Goal: Information Seeking & Learning: Check status

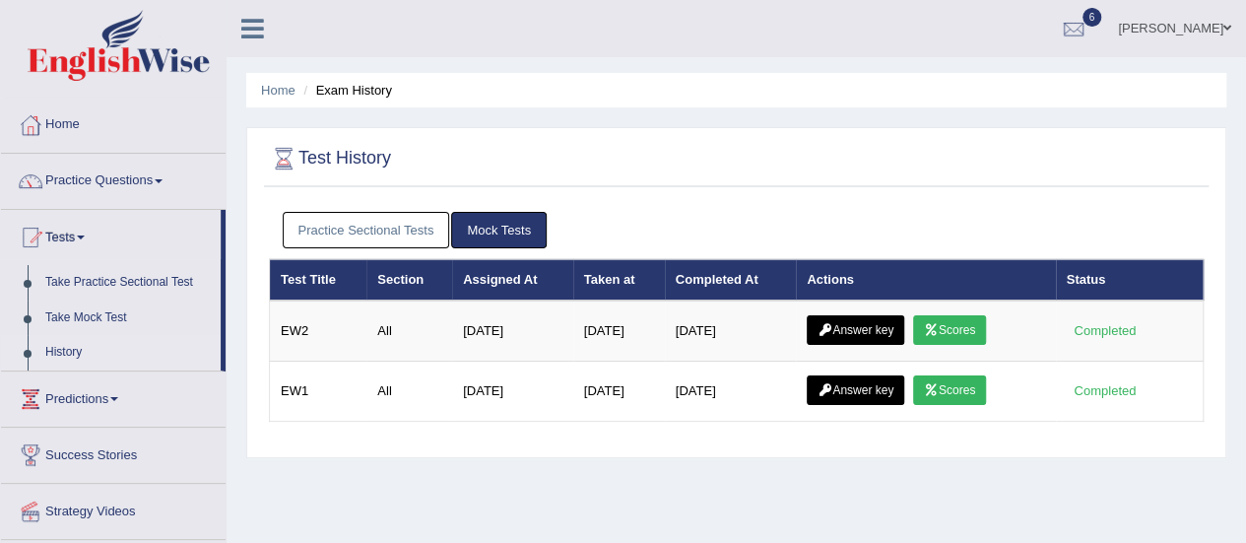
click at [405, 235] on link "Practice Sectional Tests" at bounding box center [366, 230] width 167 height 36
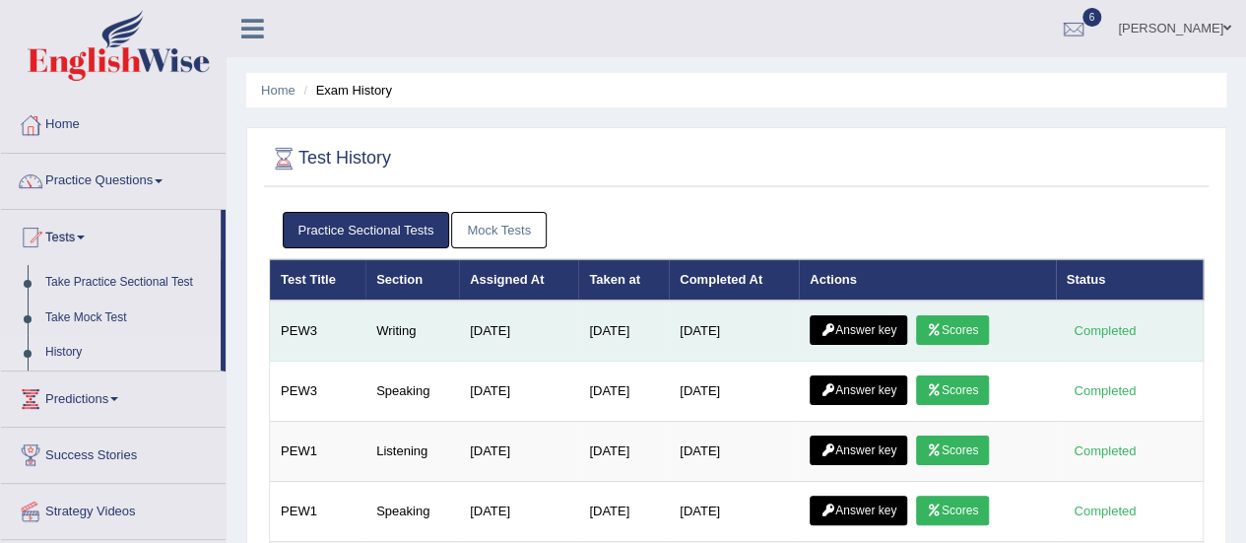
click at [970, 322] on link "Scores" at bounding box center [952, 330] width 73 height 30
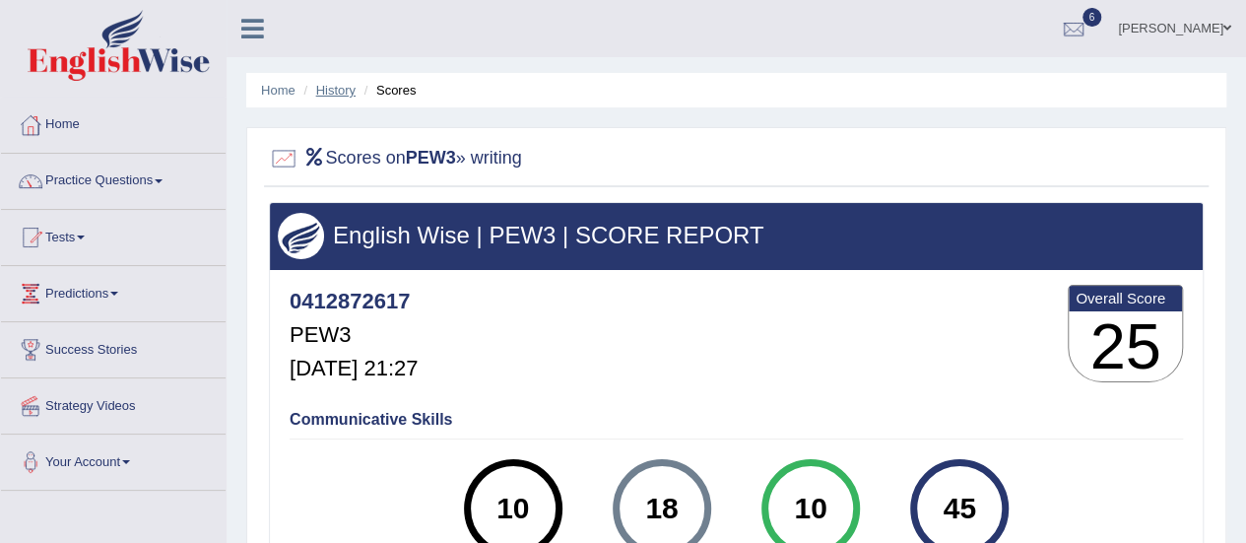
click at [335, 94] on link "History" at bounding box center [335, 90] width 39 height 15
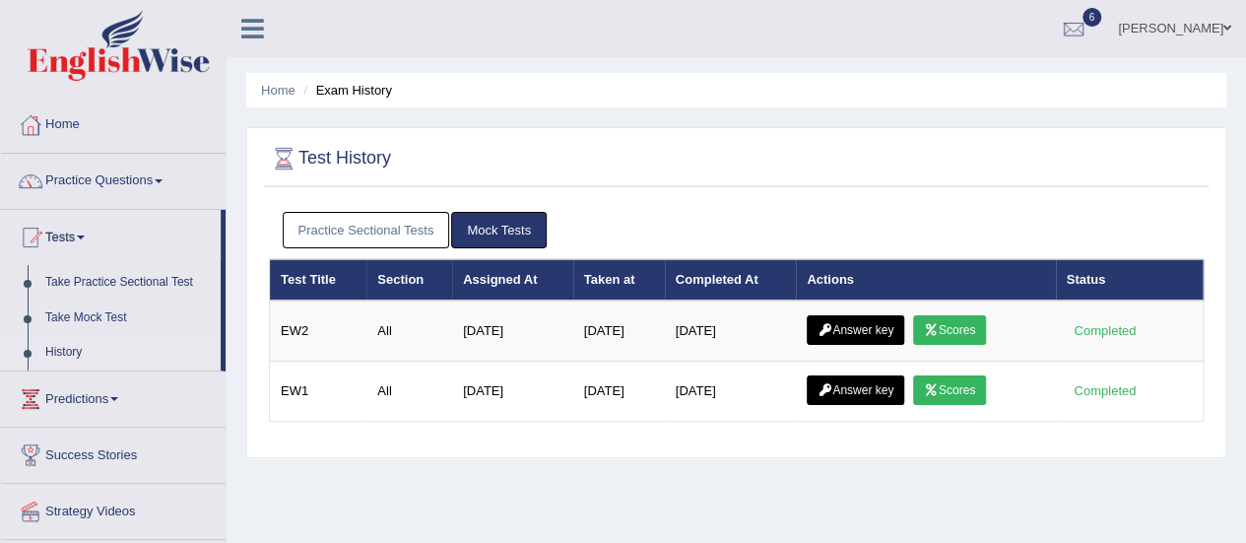
click at [408, 232] on link "Practice Sectional Tests" at bounding box center [366, 230] width 167 height 36
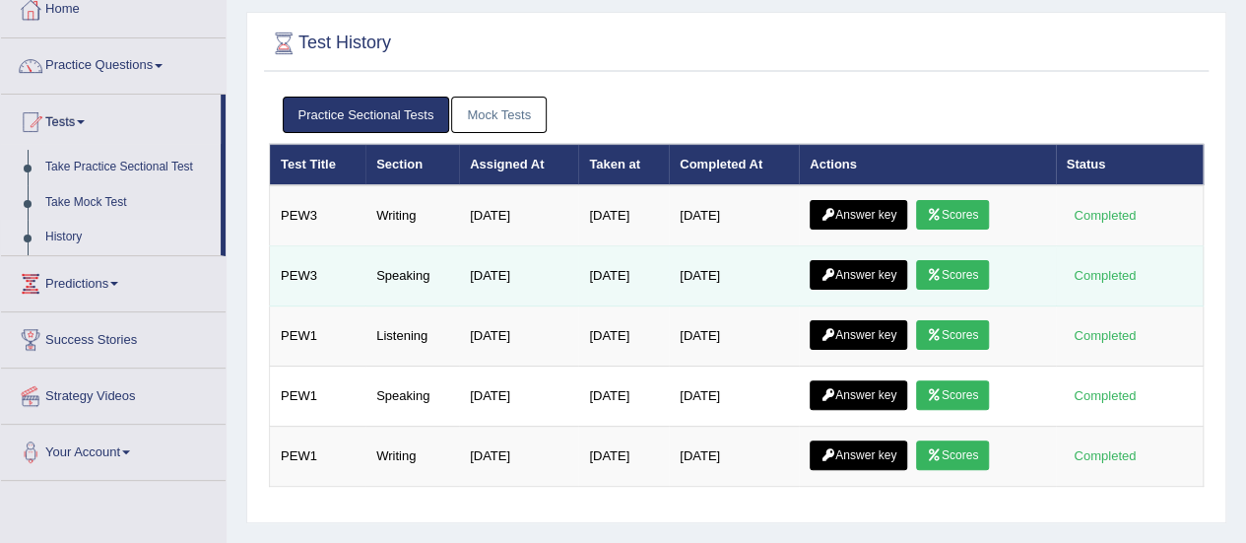
scroll to position [116, 0]
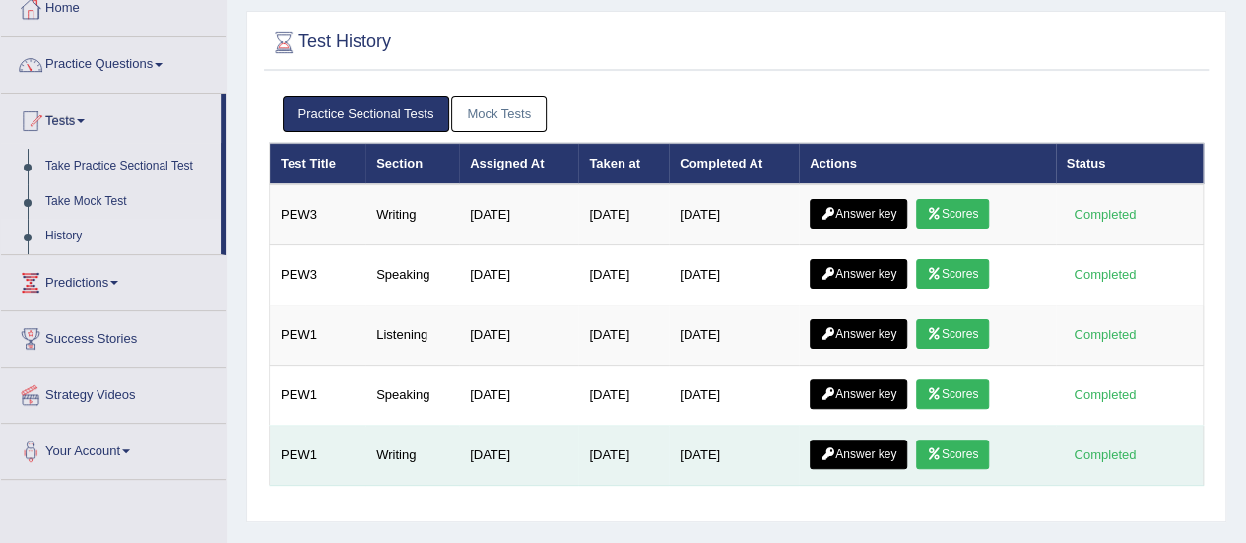
click at [835, 439] on link "Answer key" at bounding box center [859, 454] width 98 height 30
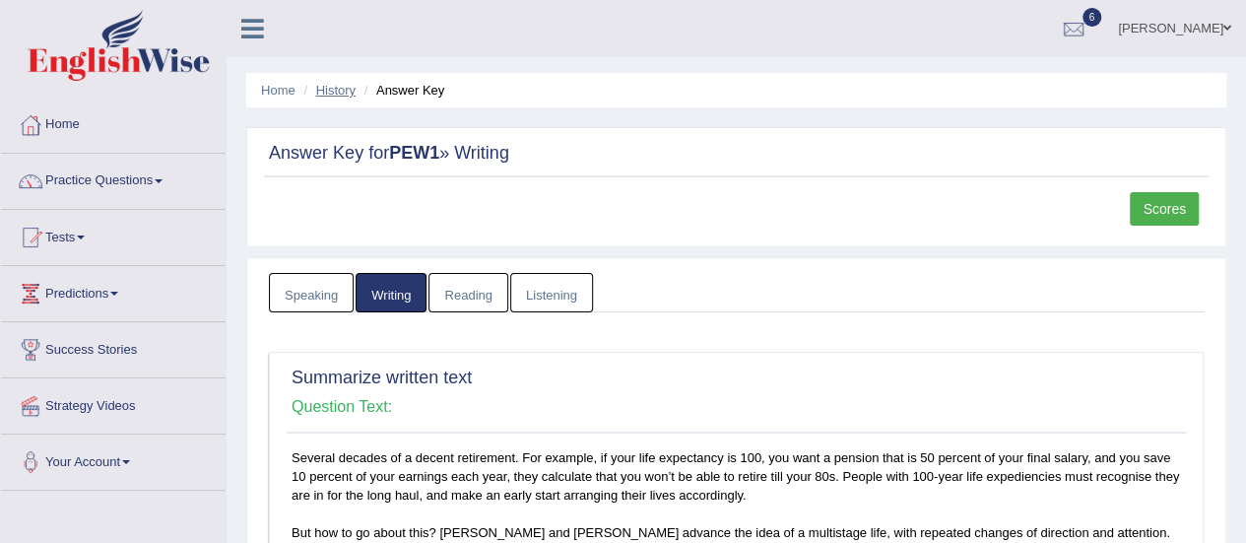
click at [337, 86] on link "History" at bounding box center [335, 90] width 39 height 15
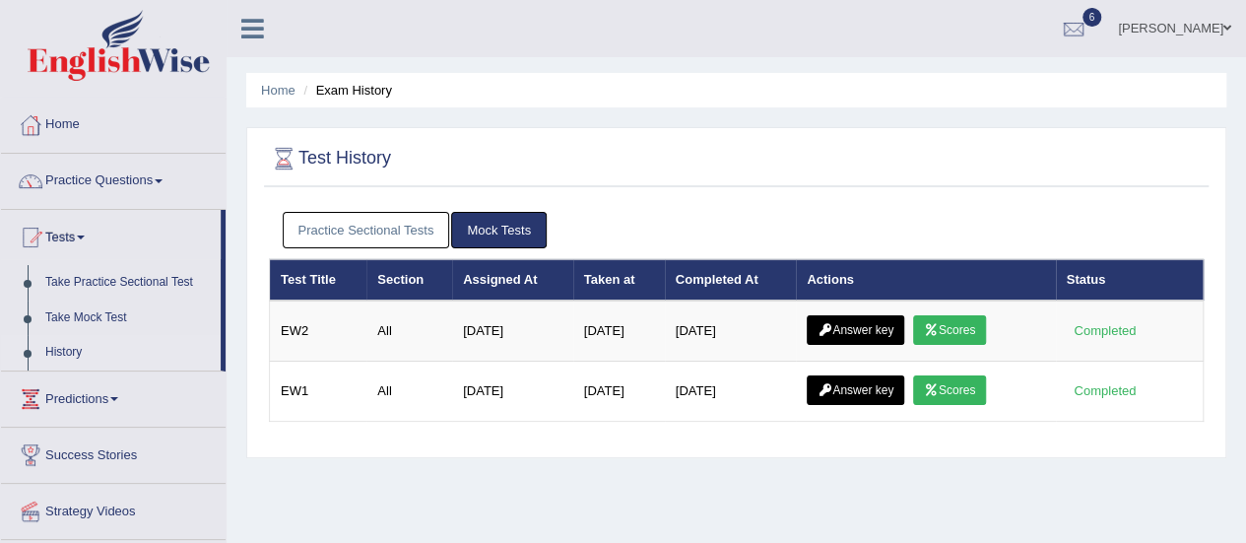
click at [416, 229] on link "Practice Sectional Tests" at bounding box center [366, 230] width 167 height 36
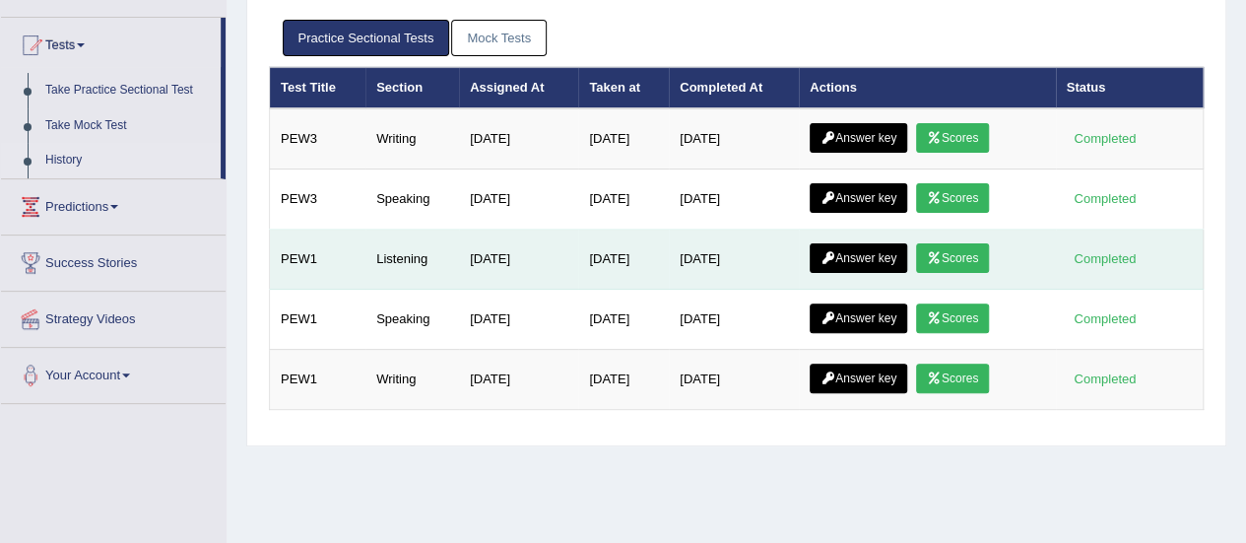
scroll to position [203, 0]
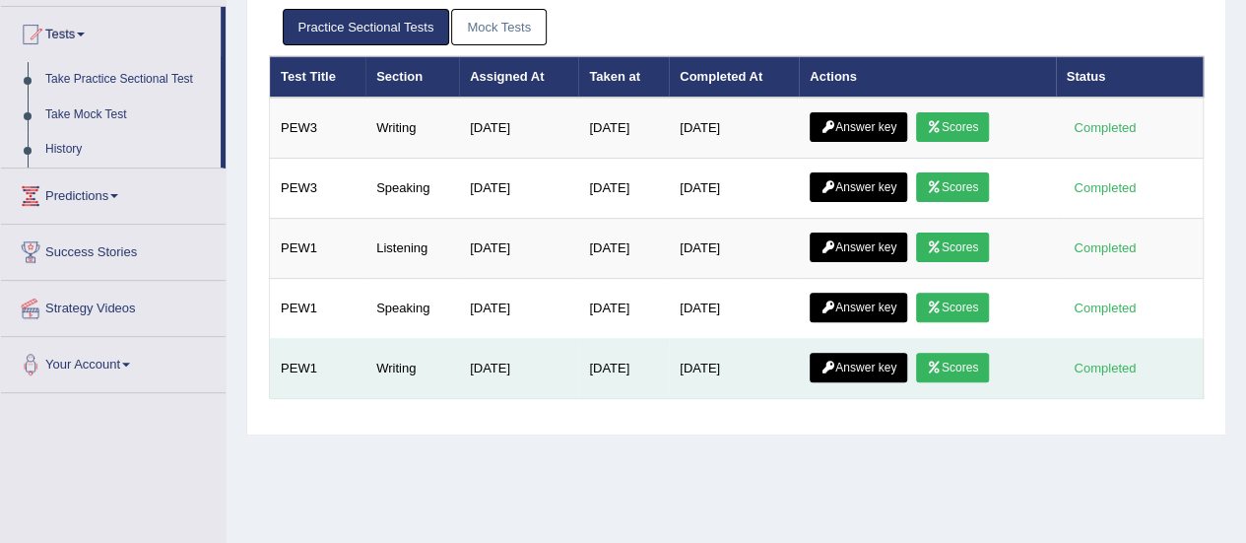
click at [969, 366] on link "Scores" at bounding box center [952, 368] width 73 height 30
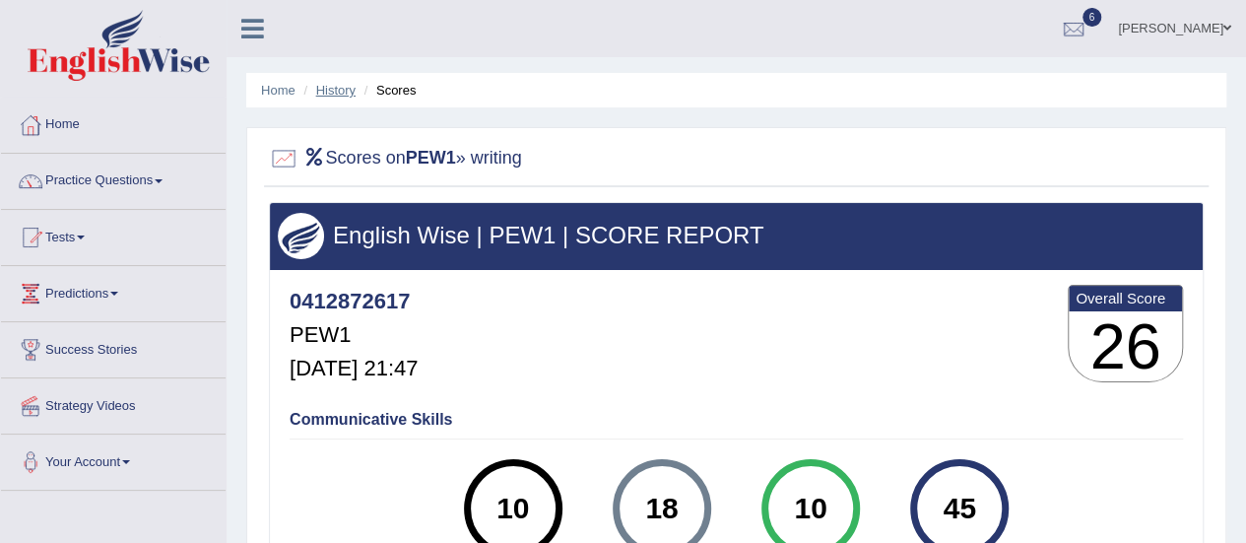
click at [335, 87] on link "History" at bounding box center [335, 90] width 39 height 15
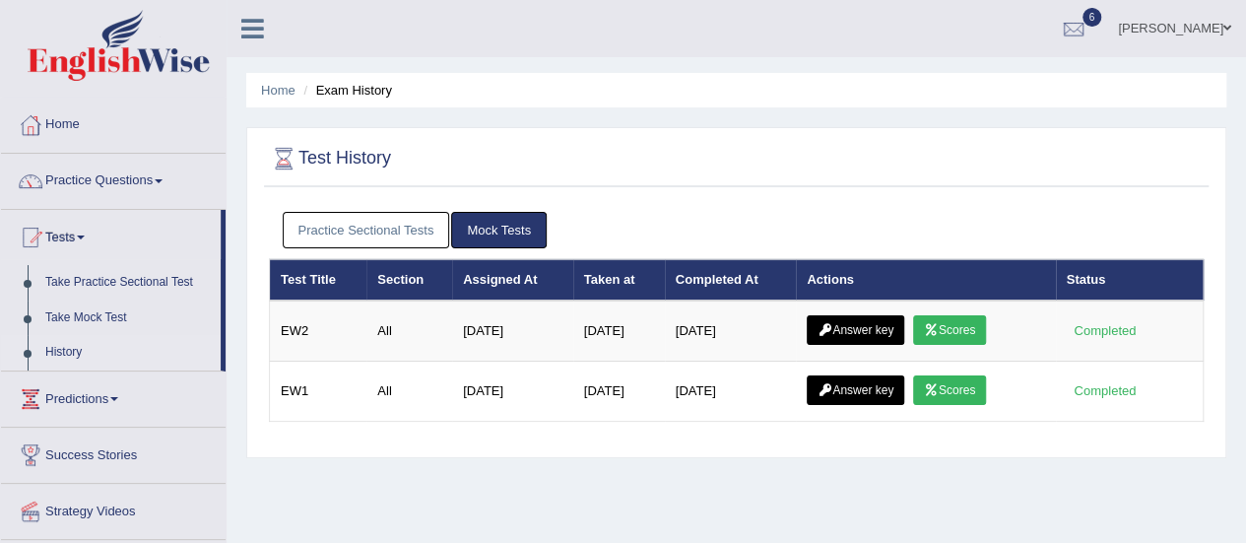
click at [368, 231] on link "Practice Sectional Tests" at bounding box center [366, 230] width 167 height 36
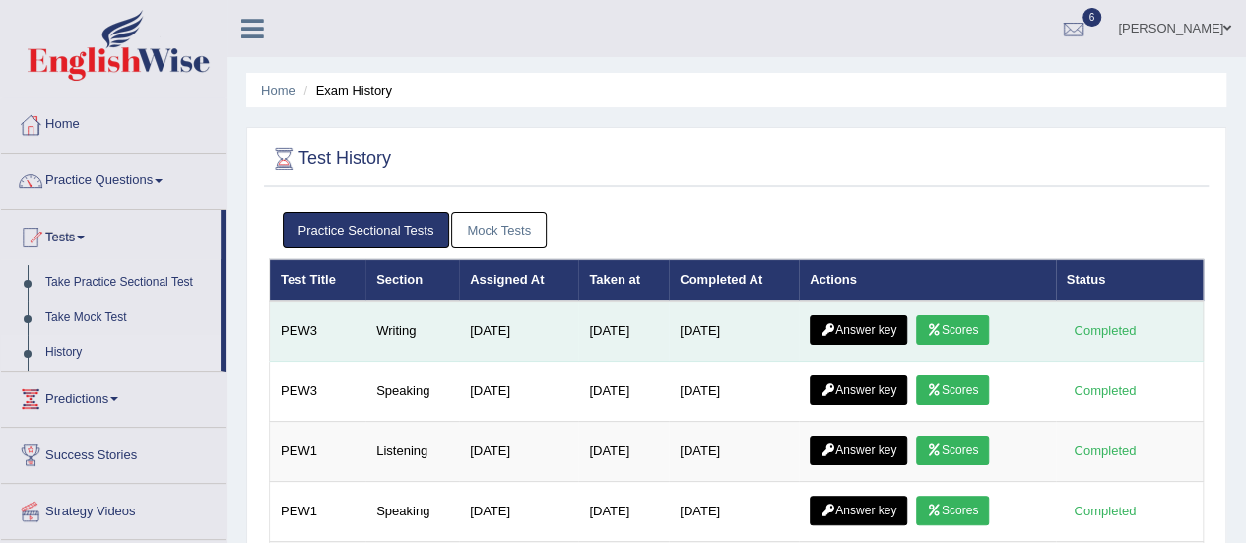
click at [882, 333] on link "Answer key" at bounding box center [859, 330] width 98 height 30
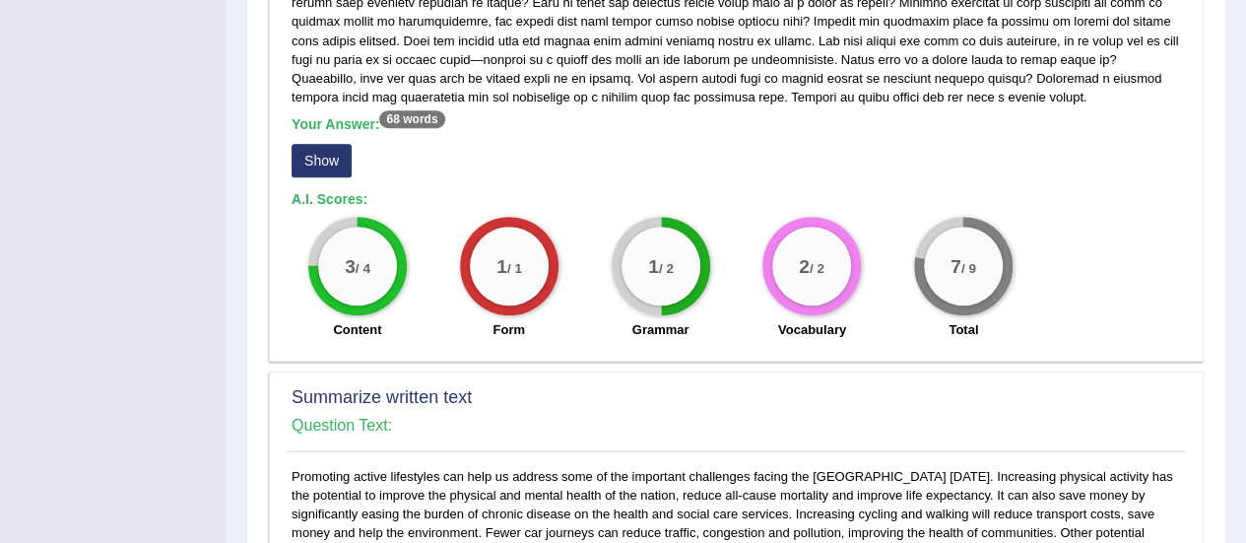
scroll to position [531, 0]
click at [328, 160] on button "Show" at bounding box center [322, 159] width 60 height 33
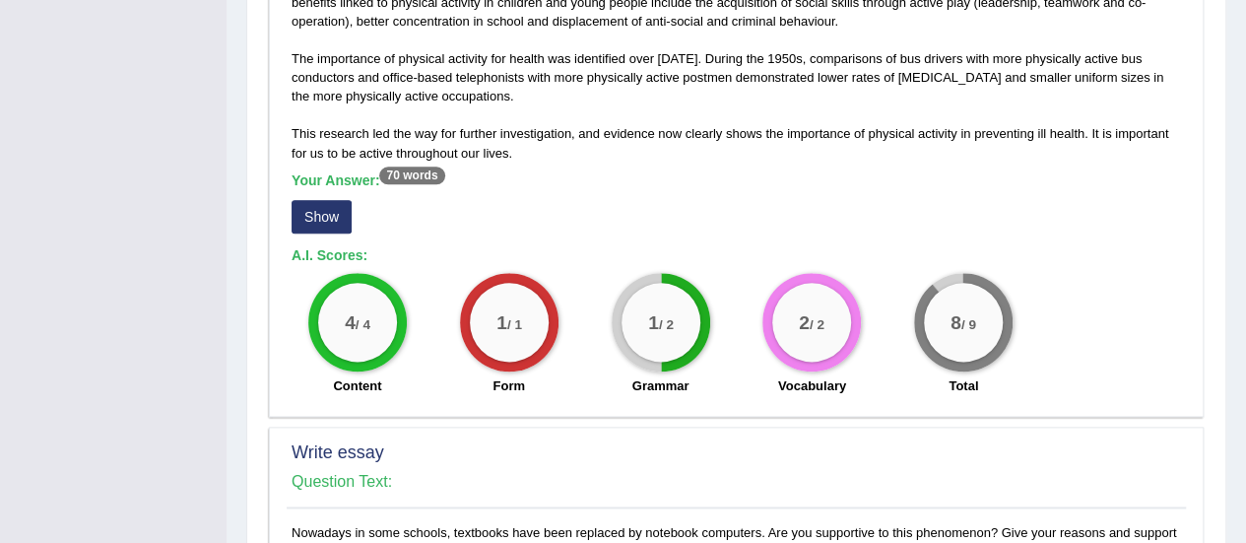
scroll to position [1098, 0]
click at [1176, 373] on div "4 / 4 Content 1 / 1 Form 1 / 2 Grammar 2 / 2 Vocabulary 8 / 9 Total" at bounding box center [736, 335] width 909 height 127
click at [321, 219] on button "Show" at bounding box center [322, 215] width 60 height 33
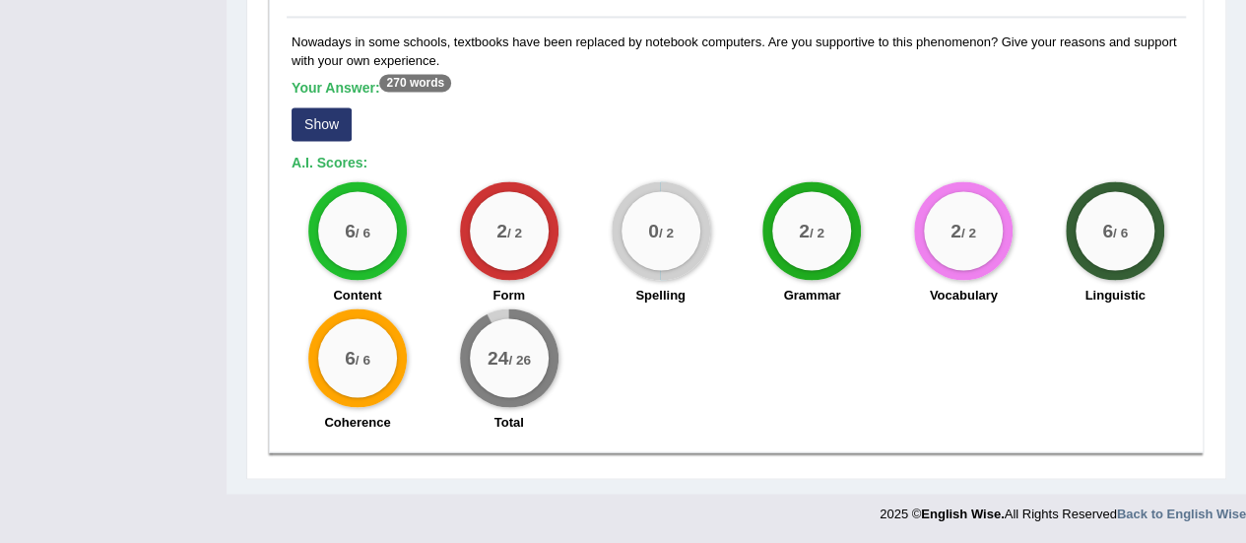
scroll to position [1615, 0]
click at [323, 127] on button "Show" at bounding box center [322, 123] width 60 height 33
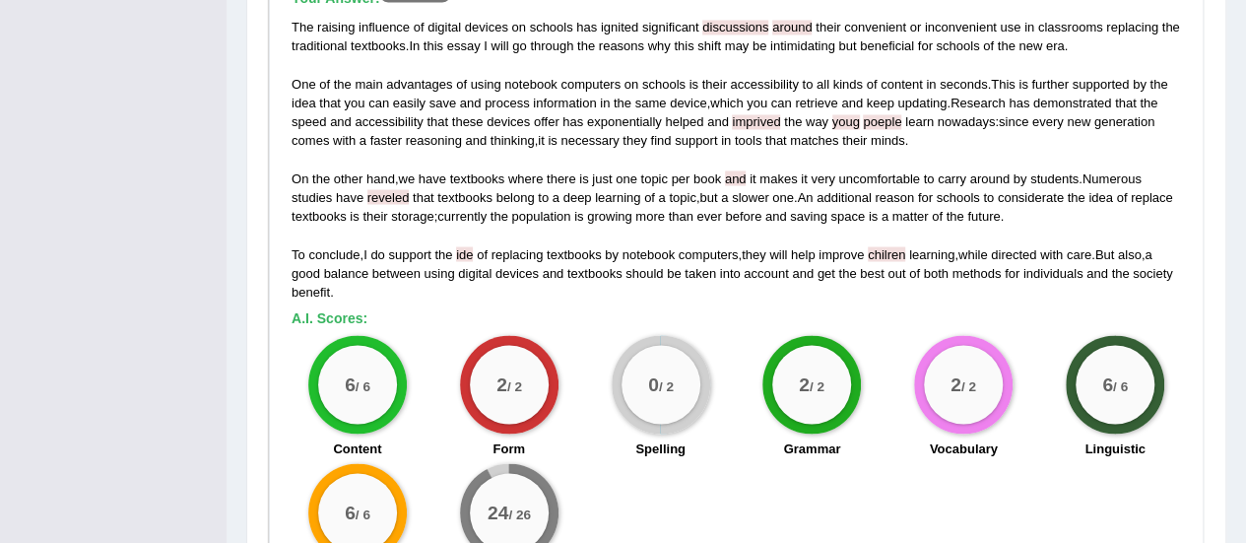
scroll to position [1698, 0]
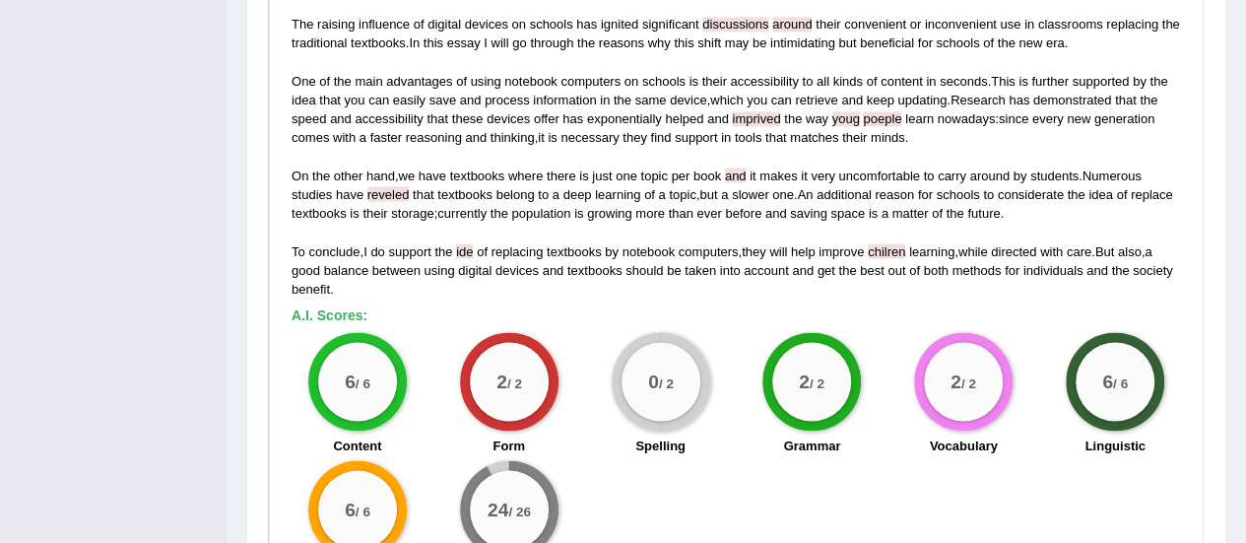
click at [746, 32] on span "discussions" at bounding box center [735, 24] width 66 height 15
drag, startPoint x: 746, startPoint y: 38, endPoint x: 696, endPoint y: 63, distance: 55.1
click at [696, 63] on div "The raising influence of digital devices on schools has ignited significant dis…" at bounding box center [736, 156] width 889 height 283
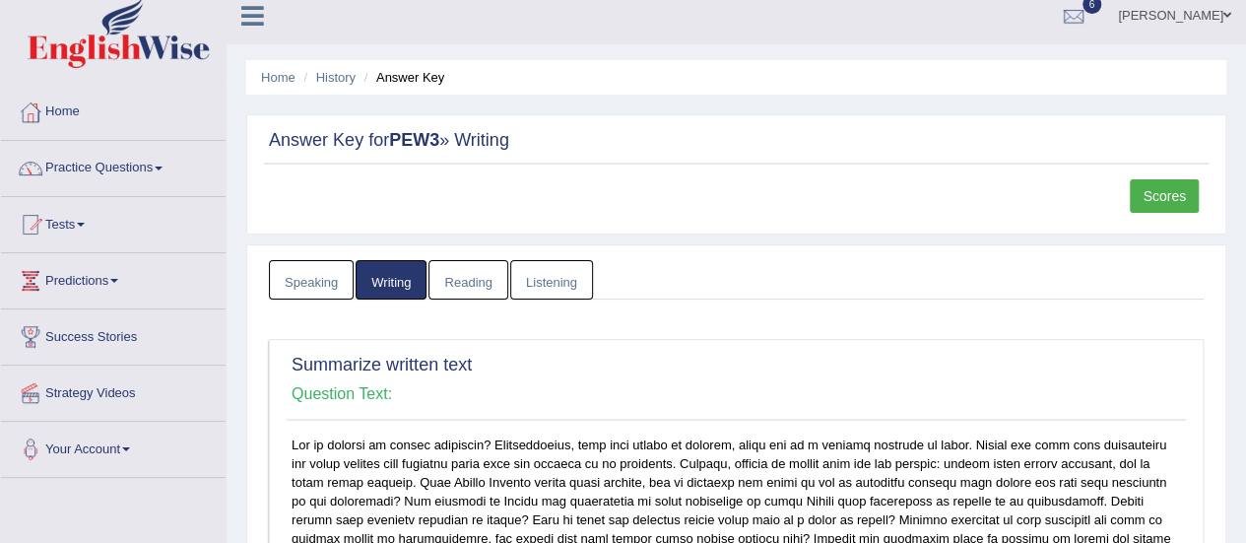
scroll to position [0, 0]
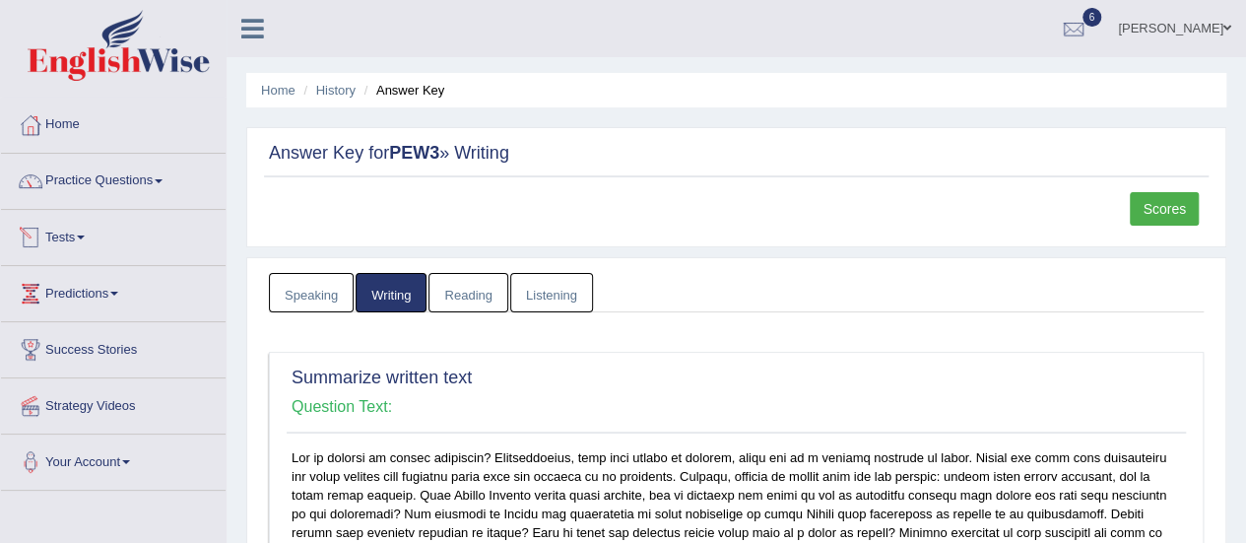
click at [74, 228] on link "Tests" at bounding box center [113, 234] width 225 height 49
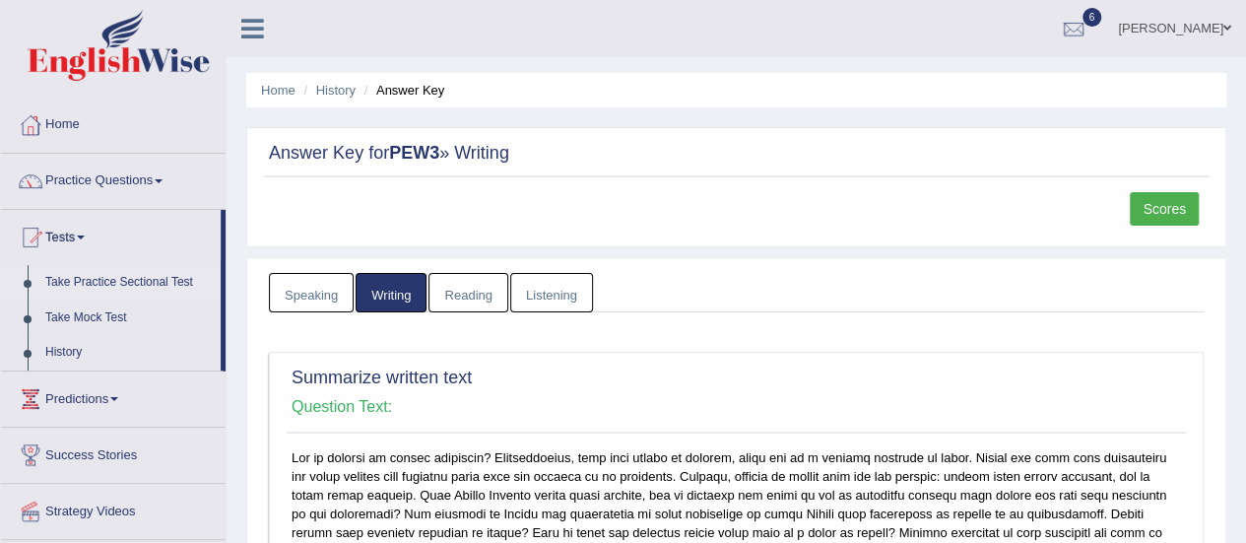
click at [114, 277] on link "Take Practice Sectional Test" at bounding box center [128, 282] width 184 height 35
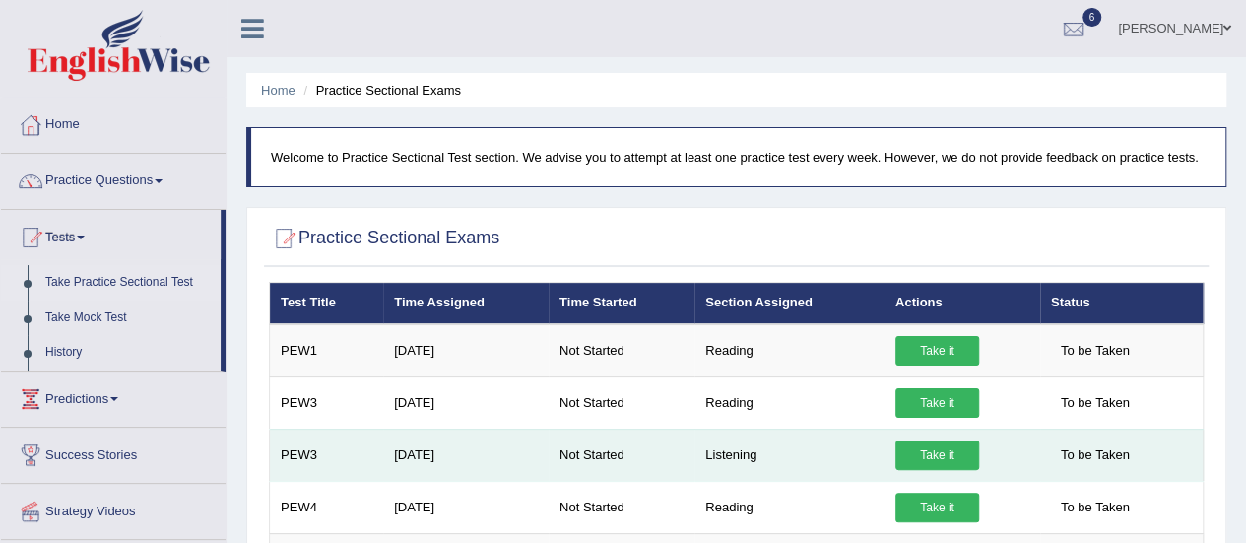
click at [936, 441] on link "Take it" at bounding box center [937, 455] width 84 height 30
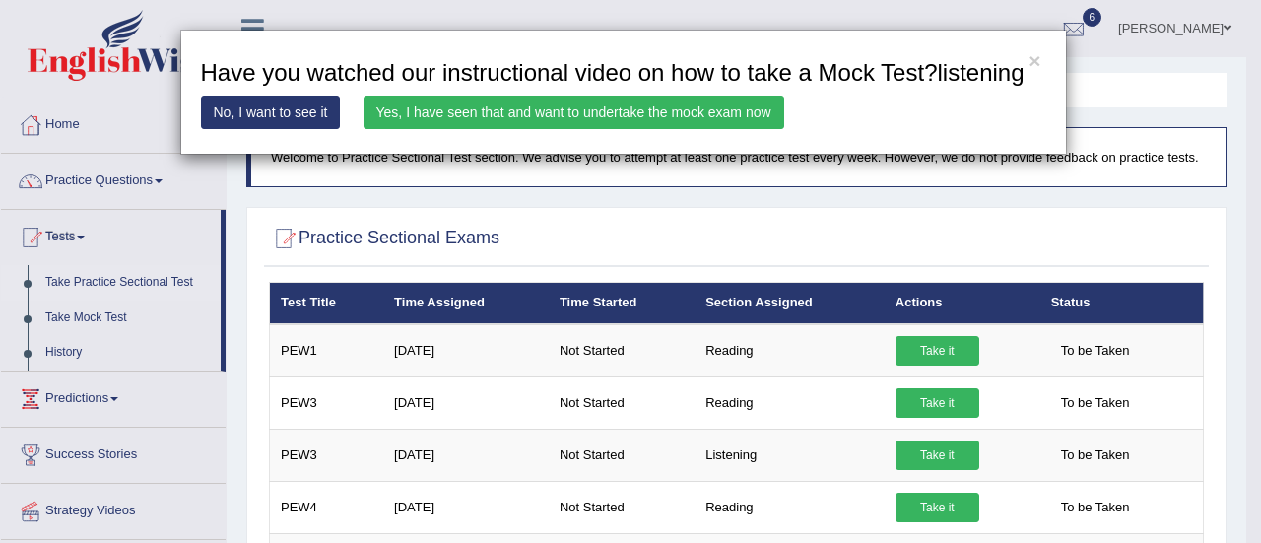
click at [729, 113] on link "Yes, I have seen that and want to undertake the mock exam now" at bounding box center [573, 112] width 421 height 33
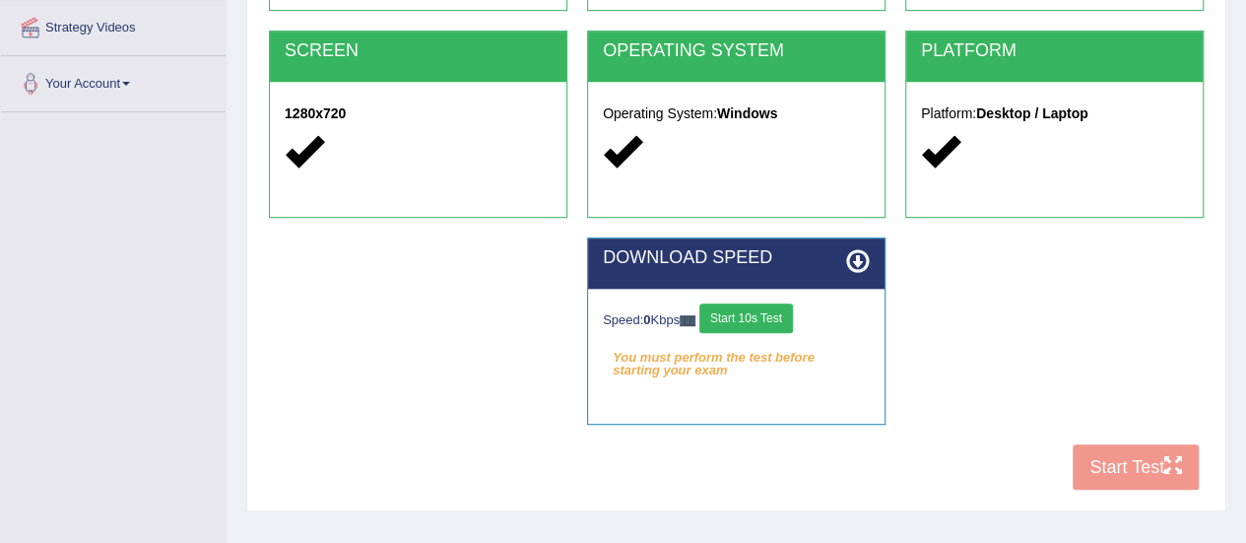
scroll to position [490, 0]
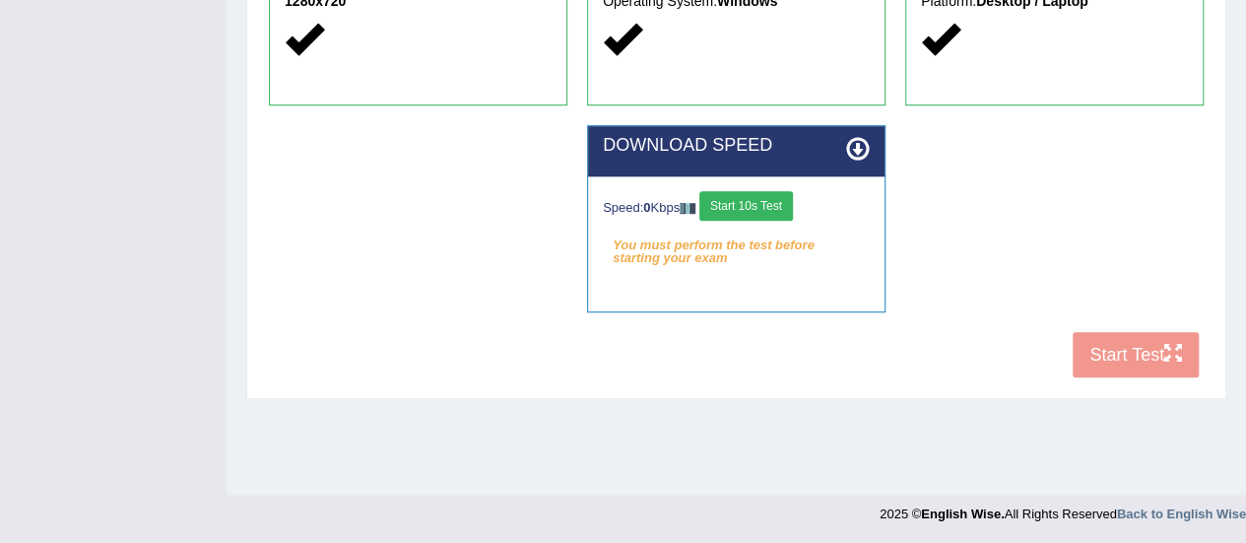
click at [790, 200] on button "Start 10s Test" at bounding box center [746, 206] width 94 height 30
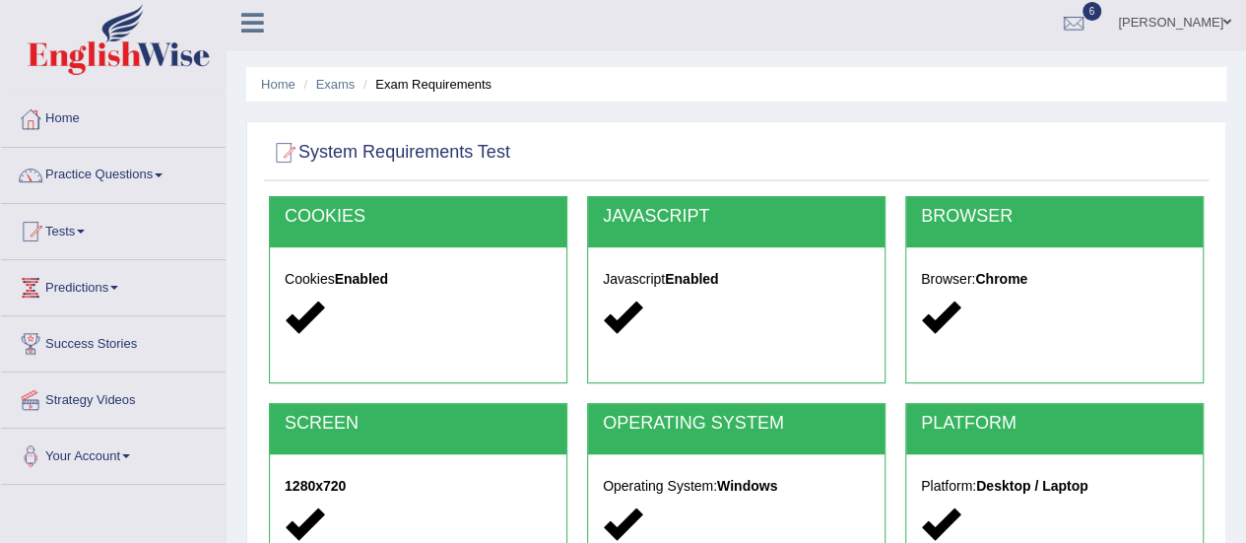
scroll to position [0, 0]
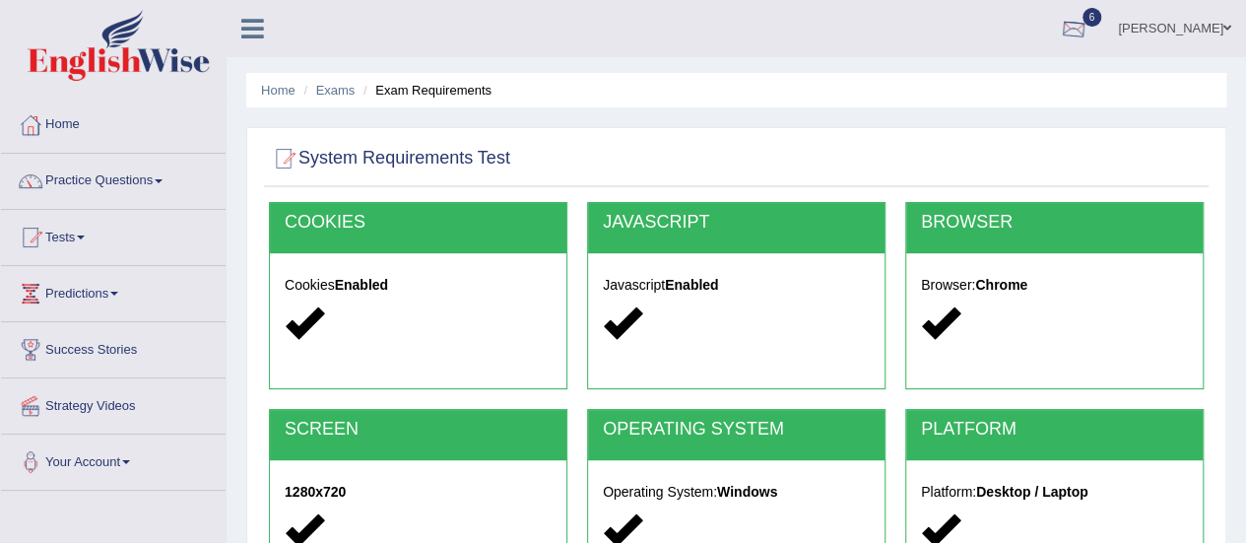
click at [1087, 34] on div at bounding box center [1074, 30] width 30 height 30
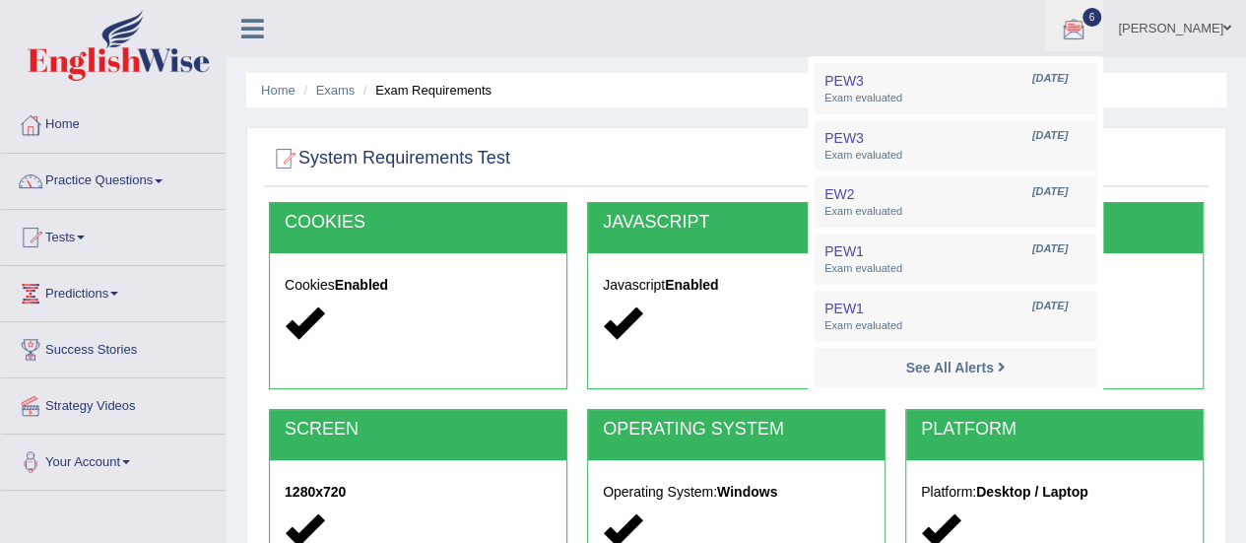
click at [1013, 36] on ul "[PERSON_NAME] Toggle navigation Username: 0412872617 Access Type: Online Subscr…" at bounding box center [890, 28] width 714 height 56
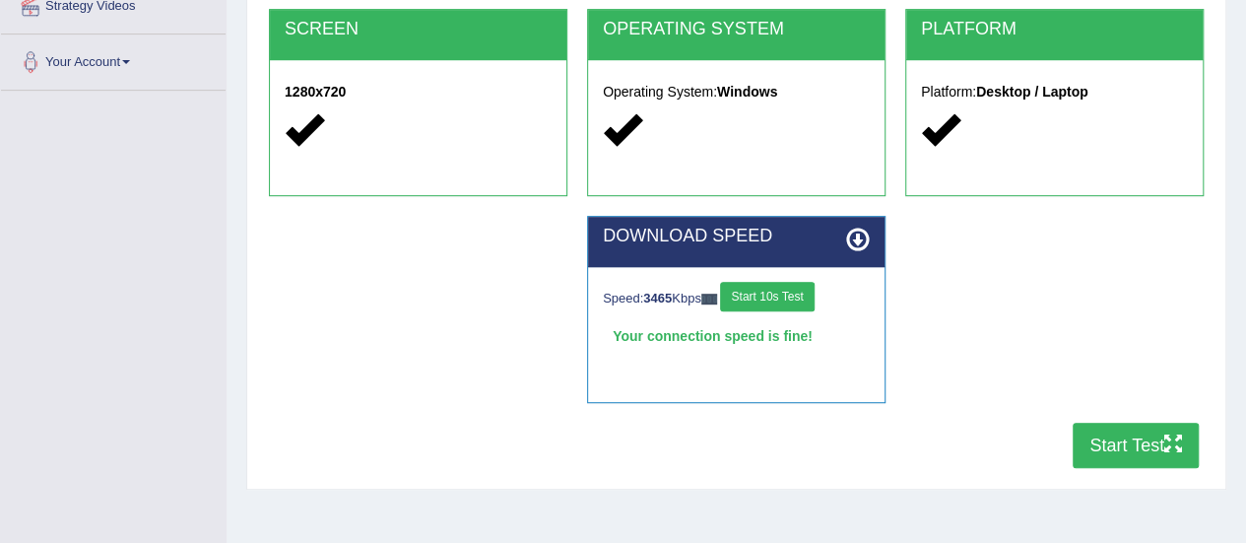
scroll to position [490, 0]
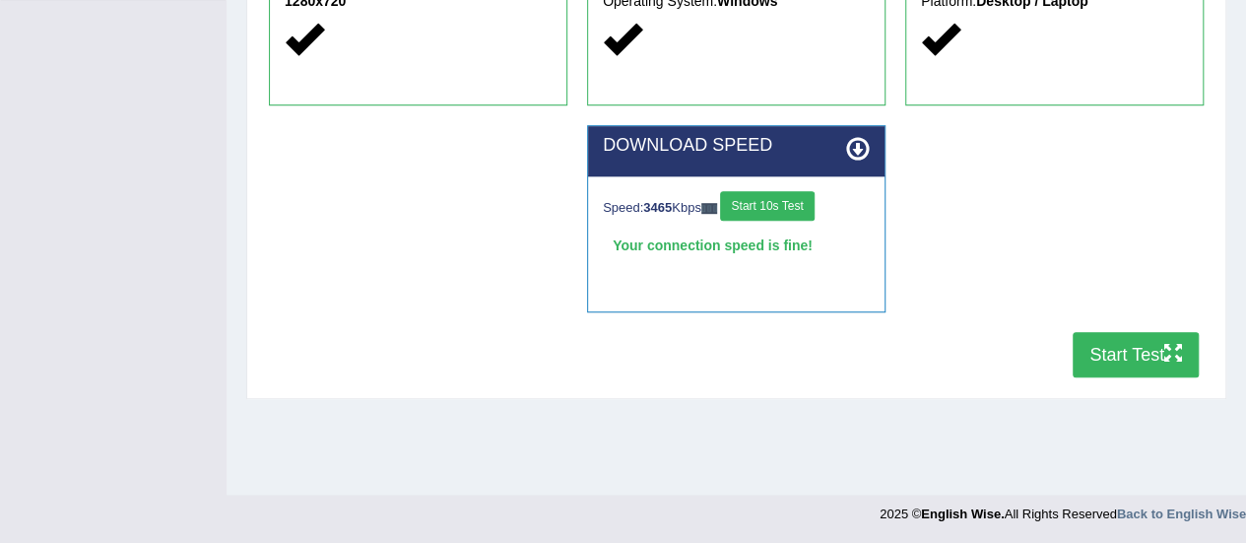
click at [1125, 356] on button "Start Test" at bounding box center [1136, 354] width 126 height 45
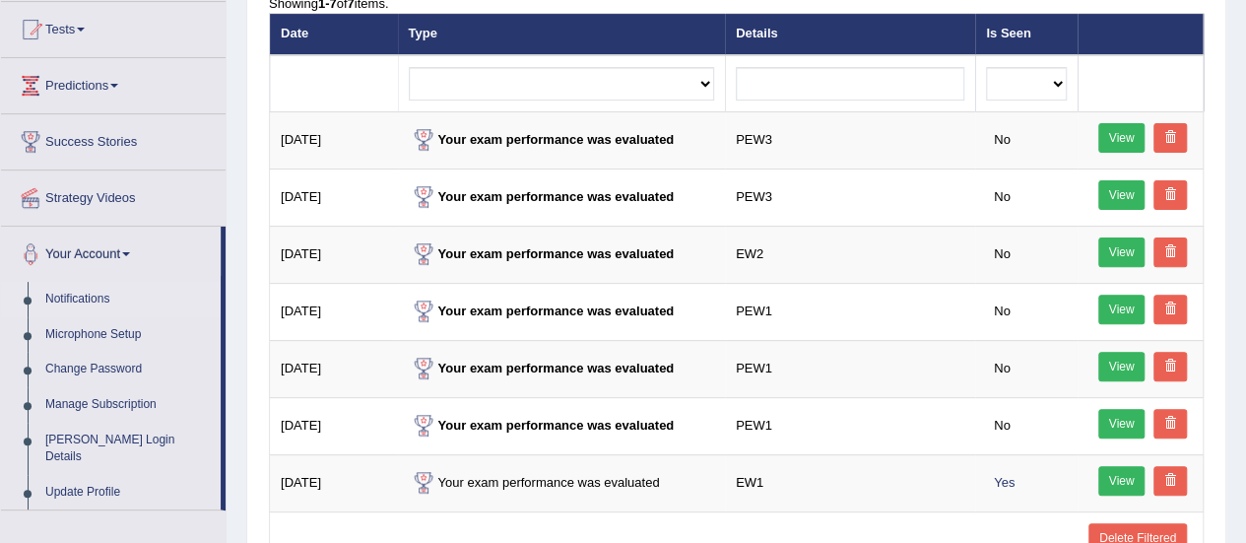
scroll to position [222, 0]
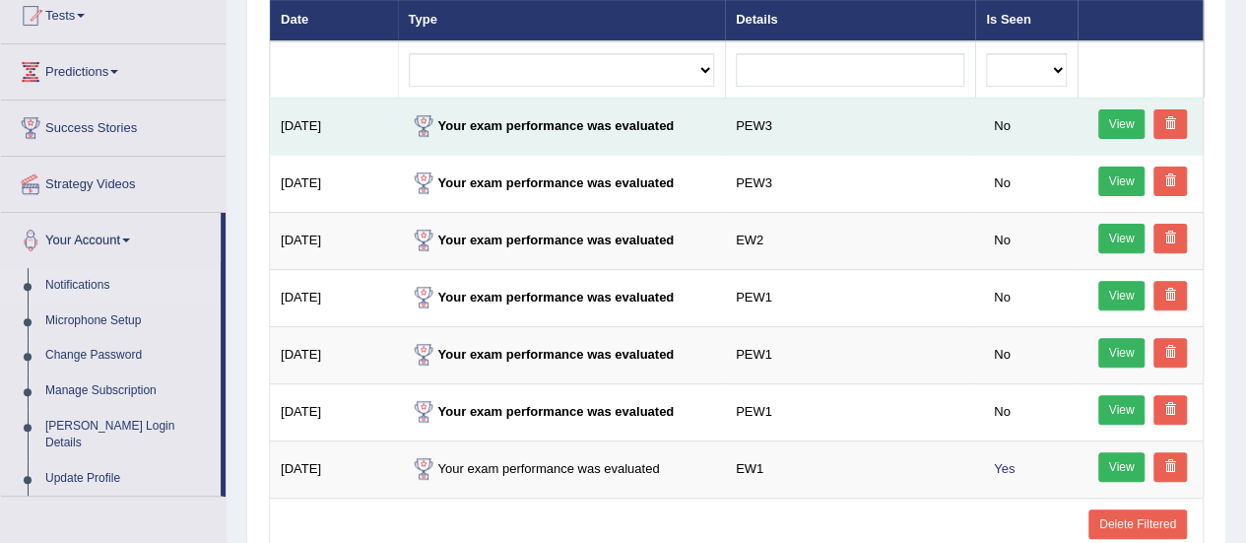
click at [1117, 115] on link "View" at bounding box center [1121, 124] width 47 height 30
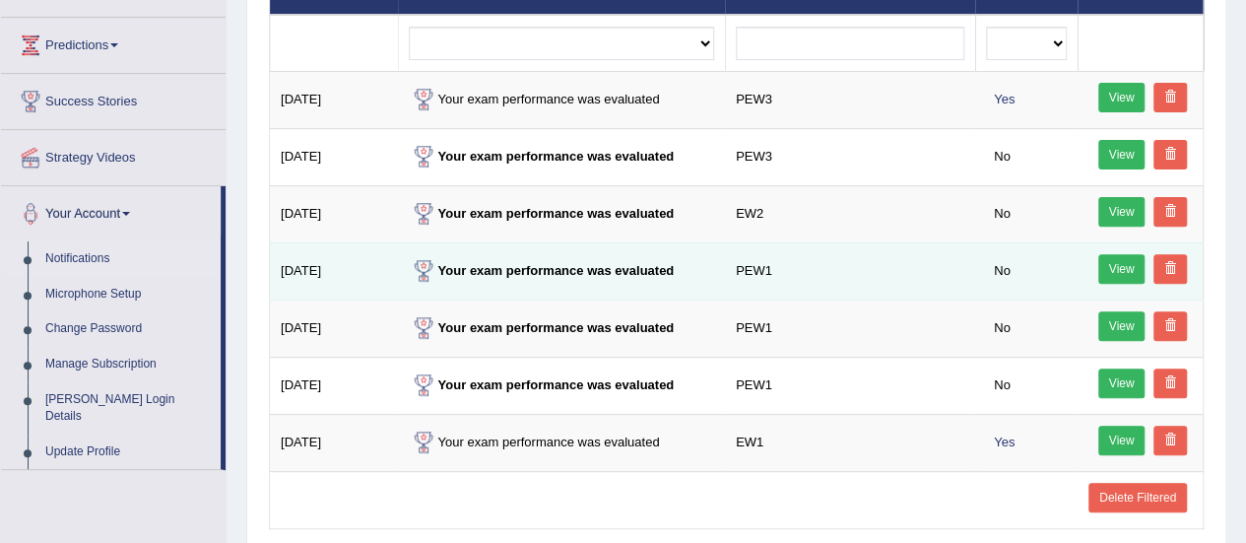
scroll to position [255, 0]
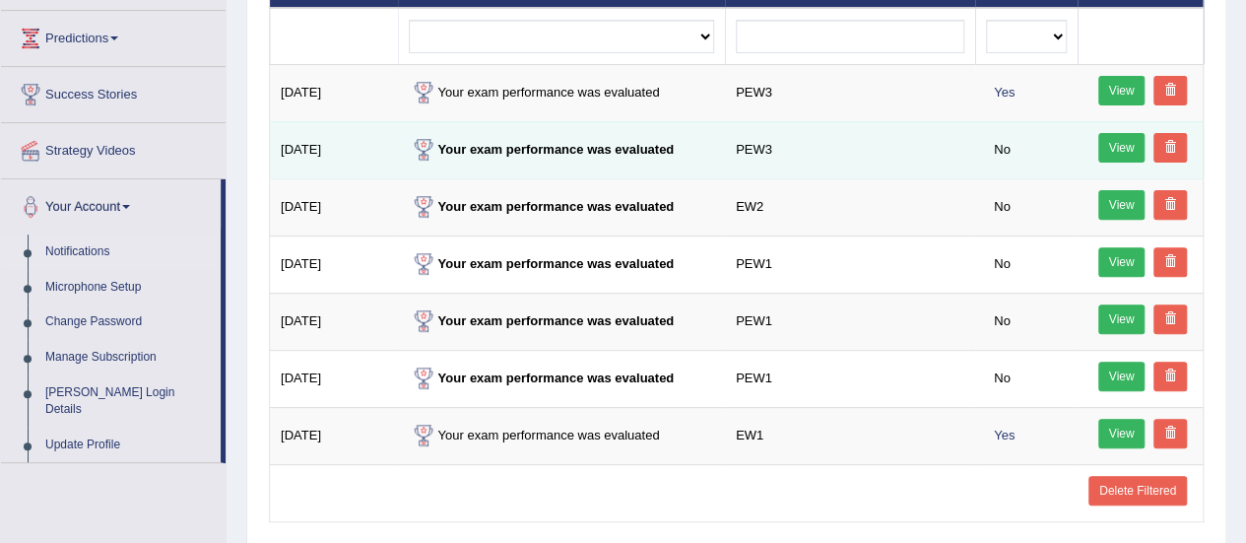
click at [1136, 141] on link "View" at bounding box center [1121, 148] width 47 height 30
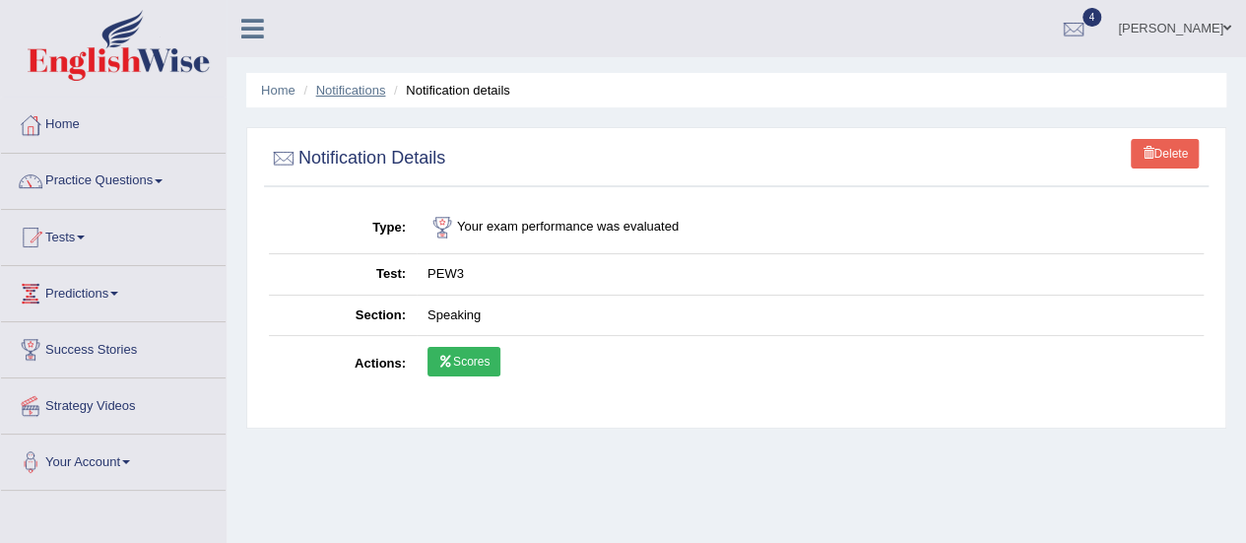
click at [345, 88] on link "Notifications" at bounding box center [351, 90] width 70 height 15
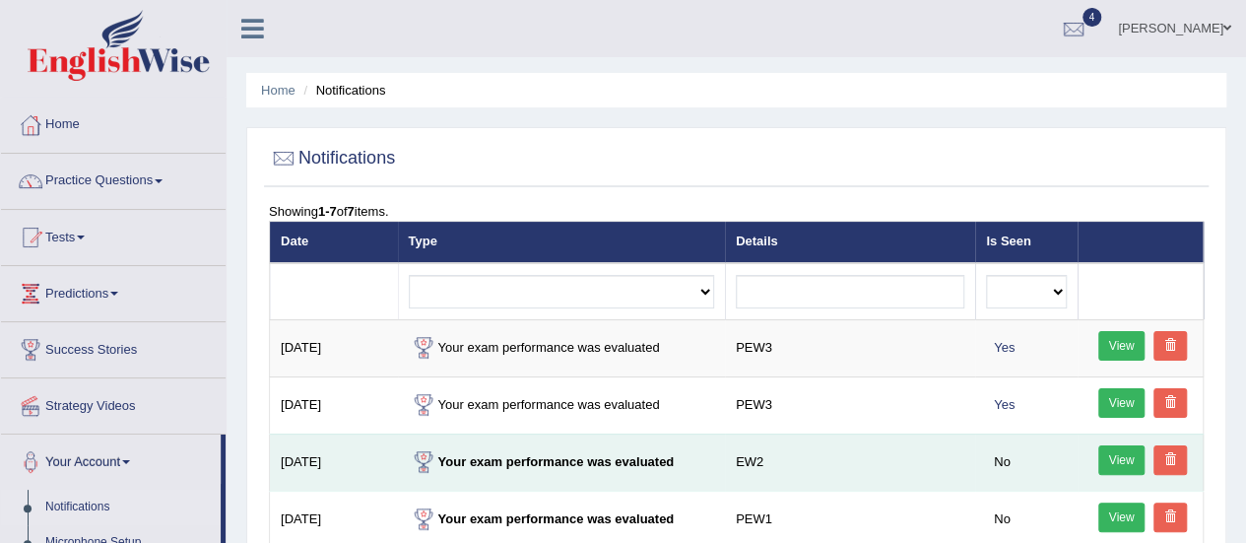
click at [1115, 454] on link "View" at bounding box center [1121, 460] width 47 height 30
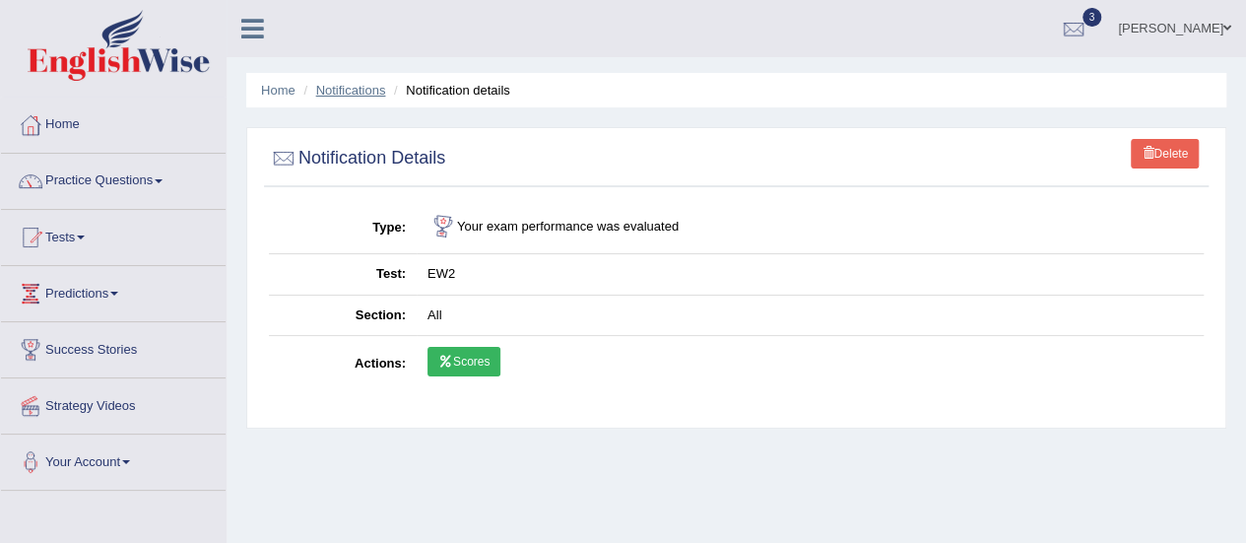
click at [356, 92] on link "Notifications" at bounding box center [351, 90] width 70 height 15
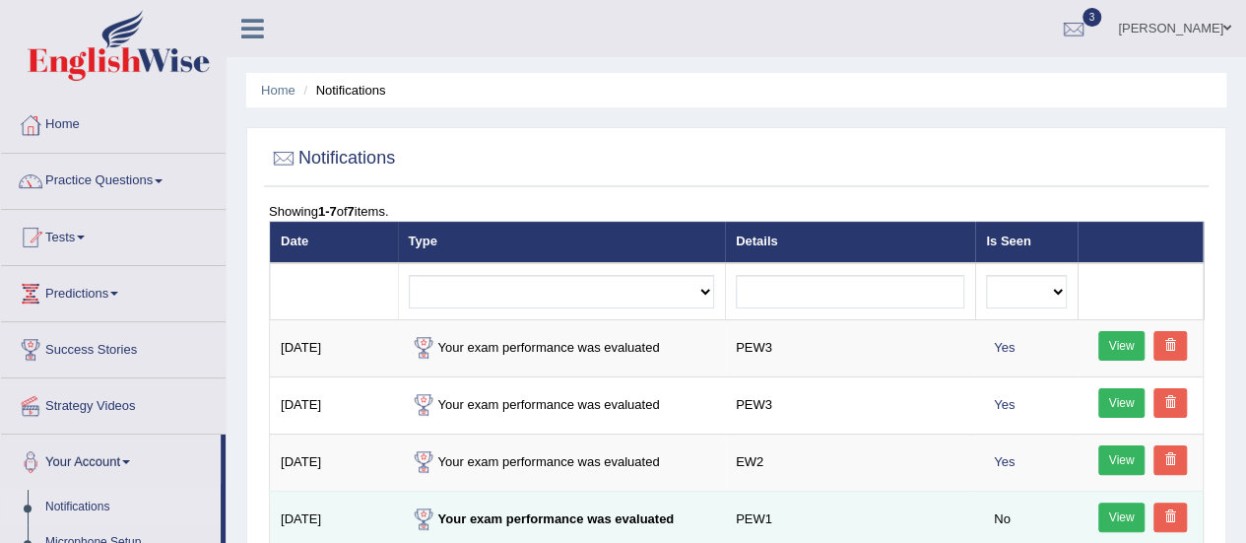
click at [1119, 509] on link "View" at bounding box center [1121, 517] width 47 height 30
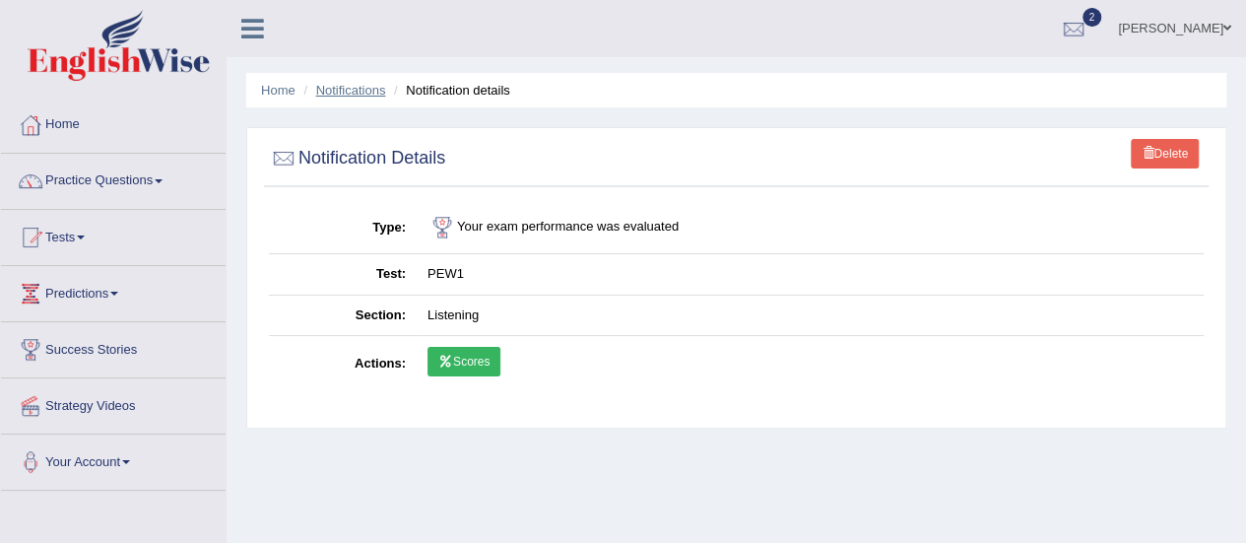
click at [341, 86] on link "Notifications" at bounding box center [351, 90] width 70 height 15
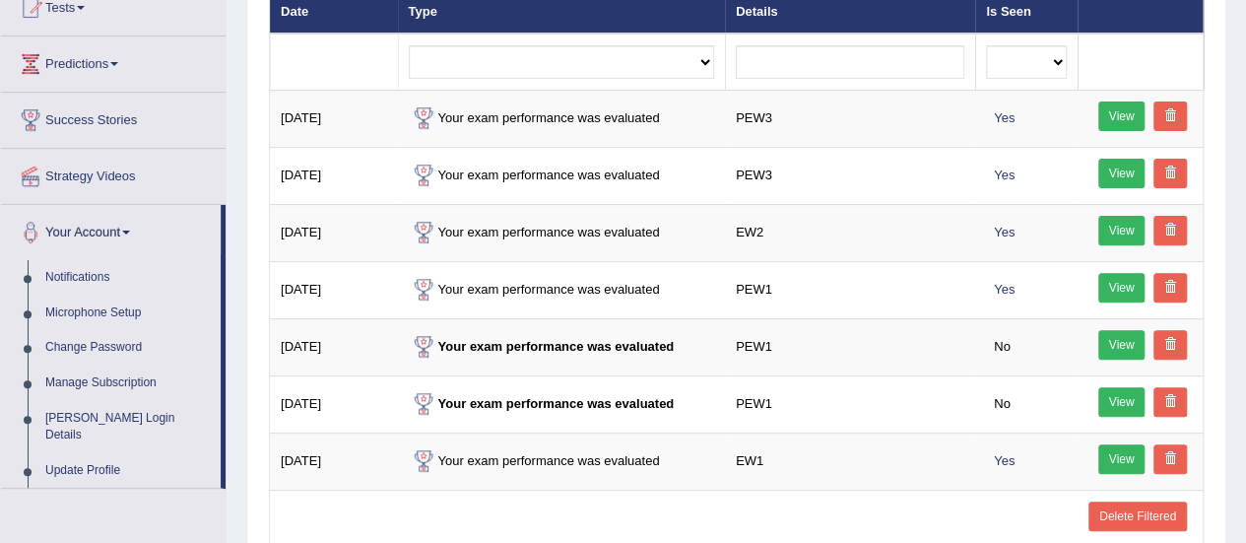
scroll to position [236, 0]
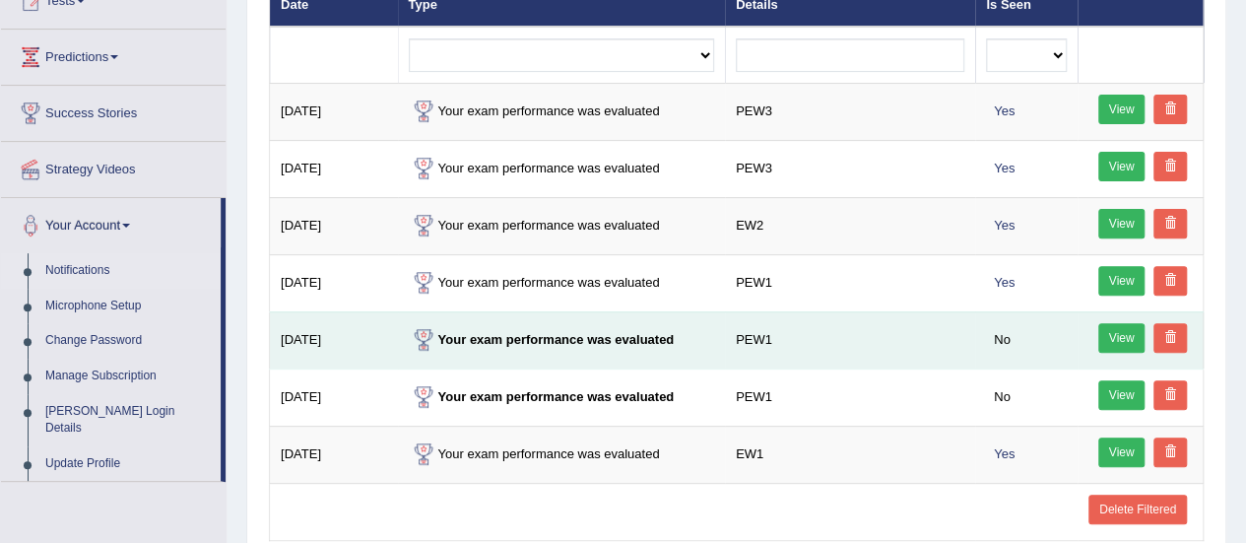
click at [1115, 346] on link "View" at bounding box center [1121, 338] width 47 height 30
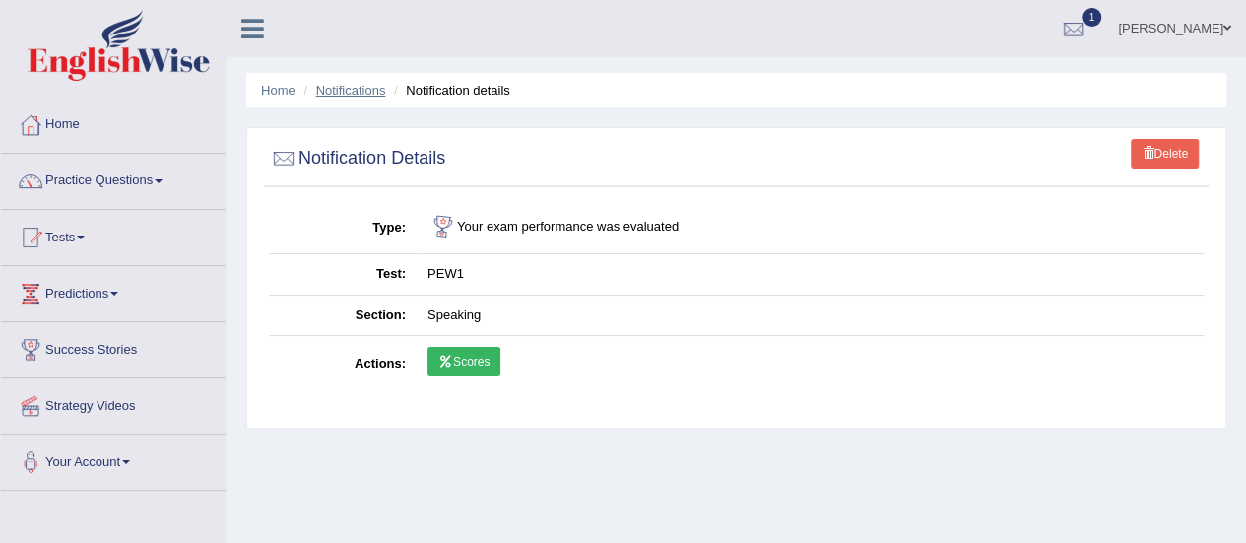
click at [341, 87] on link "Notifications" at bounding box center [351, 90] width 70 height 15
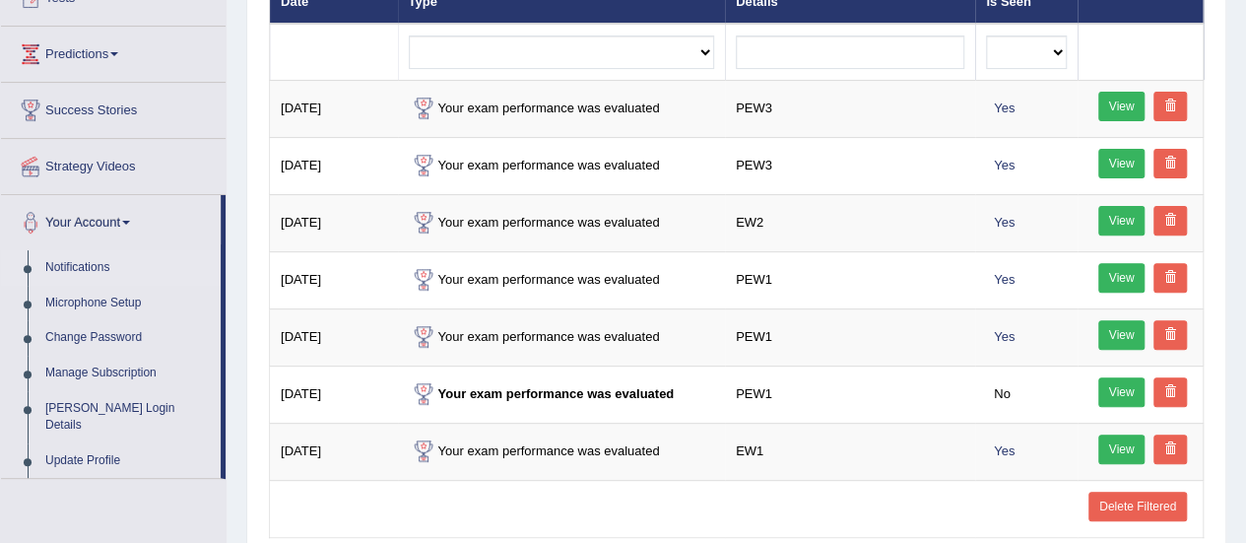
scroll to position [247, 0]
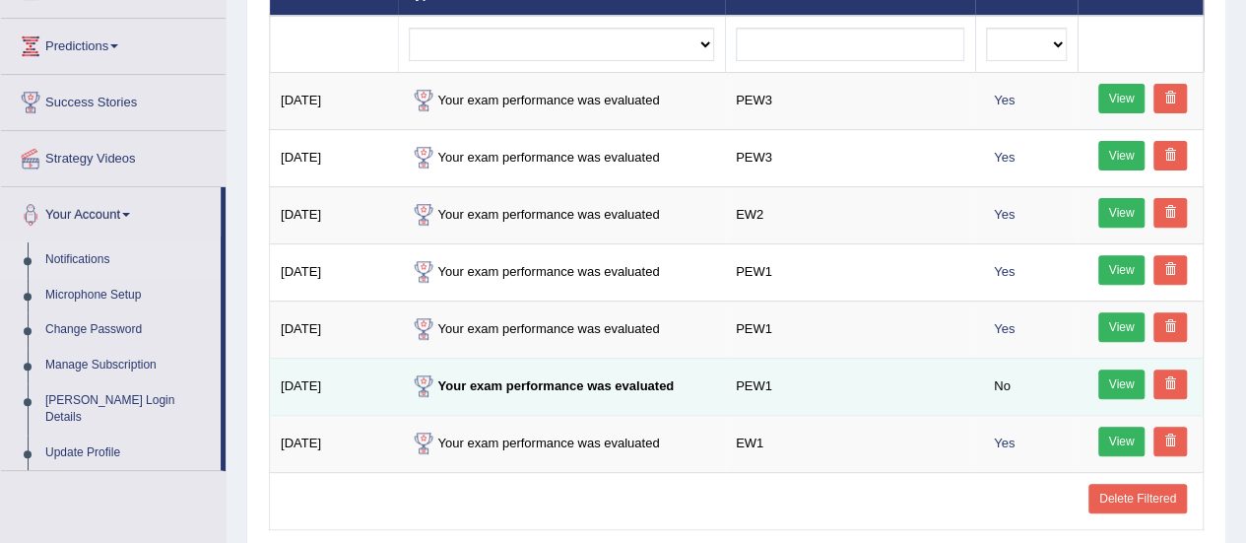
click at [1123, 381] on link "View" at bounding box center [1121, 384] width 47 height 30
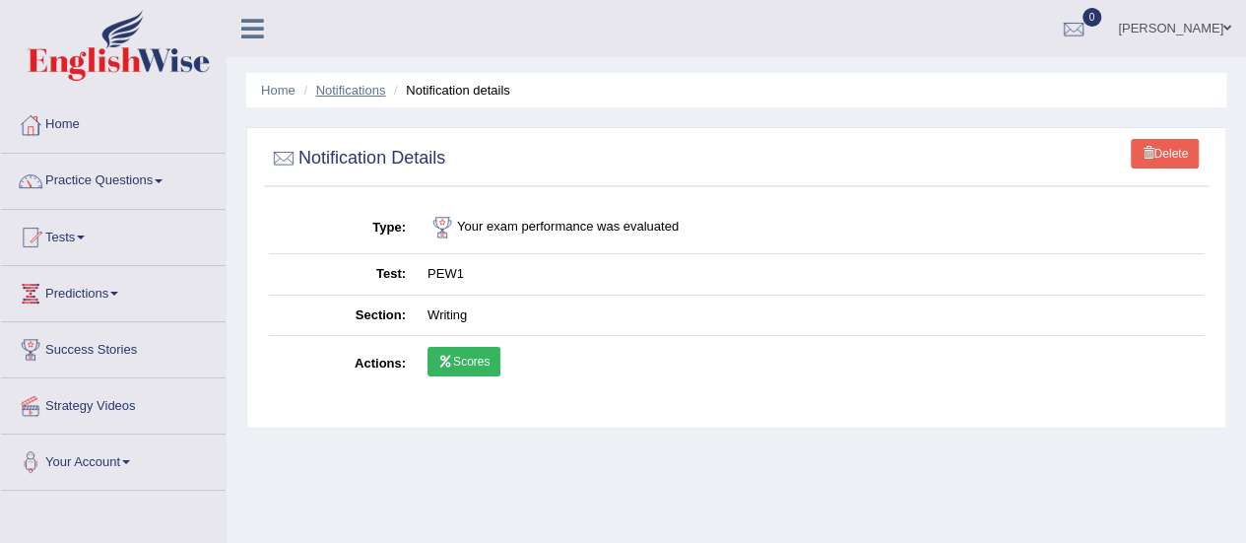
click at [358, 91] on link "Notifications" at bounding box center [351, 90] width 70 height 15
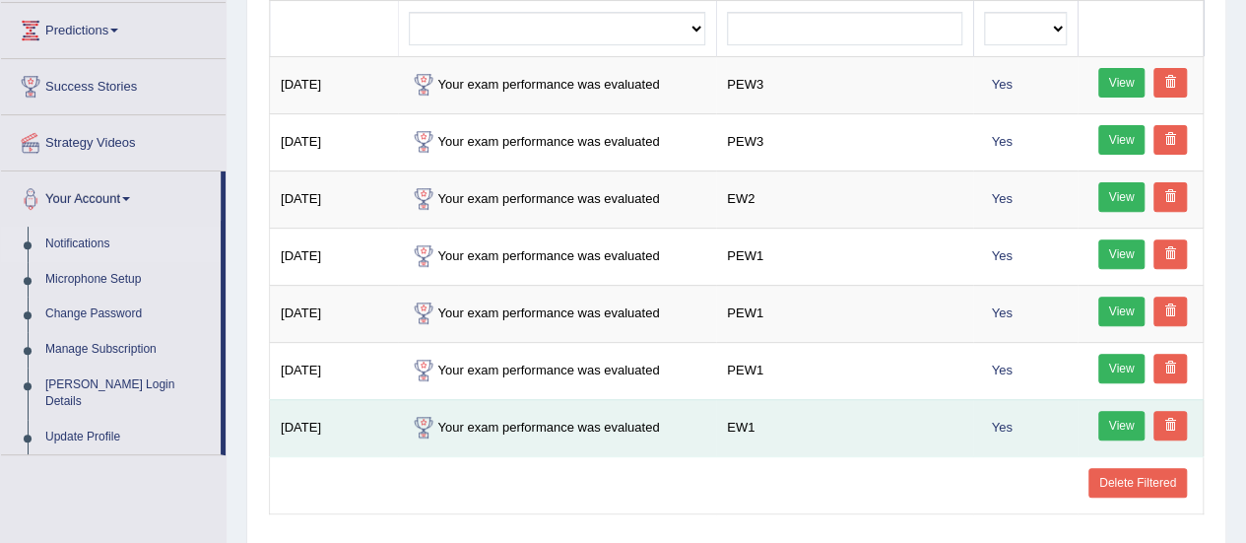
scroll to position [264, 0]
click at [1111, 420] on link "View" at bounding box center [1121, 425] width 47 height 30
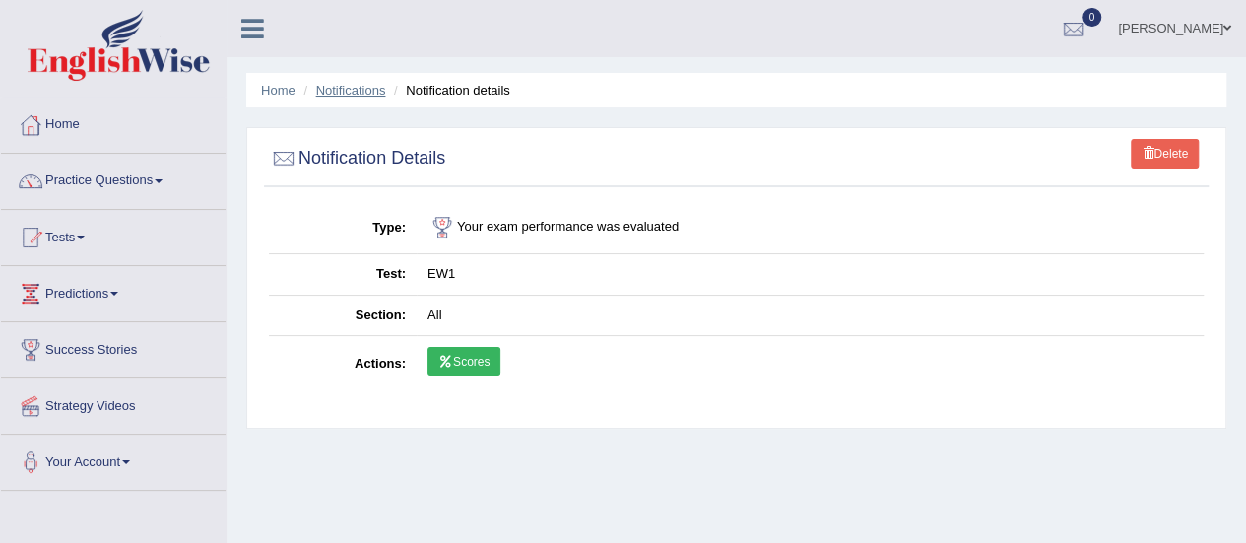
click at [369, 89] on link "Notifications" at bounding box center [351, 90] width 70 height 15
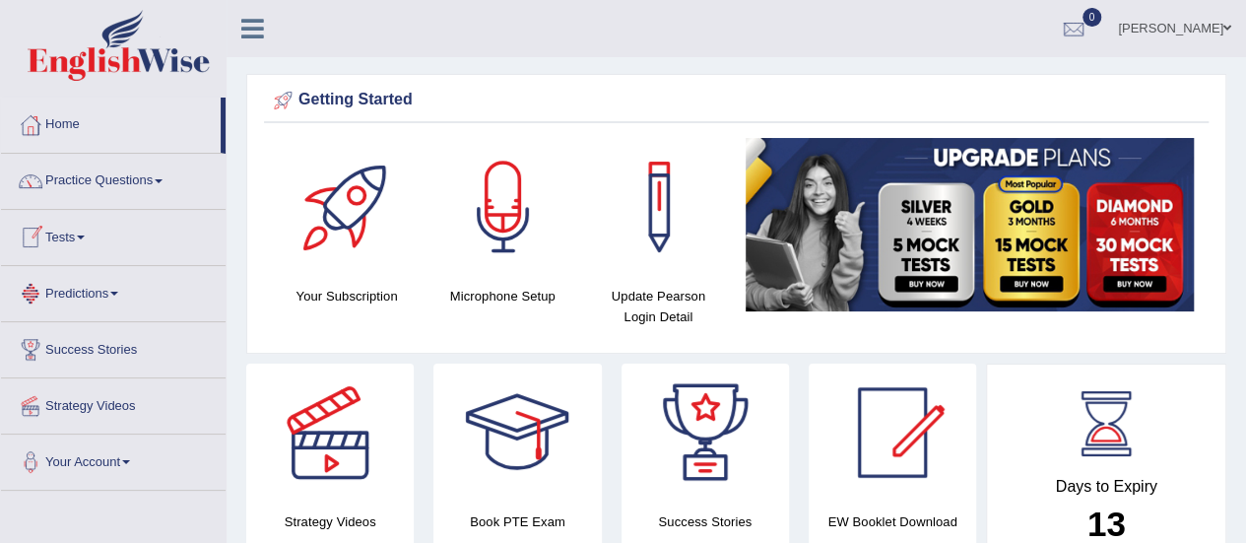
click at [61, 234] on link "Tests" at bounding box center [113, 234] width 225 height 49
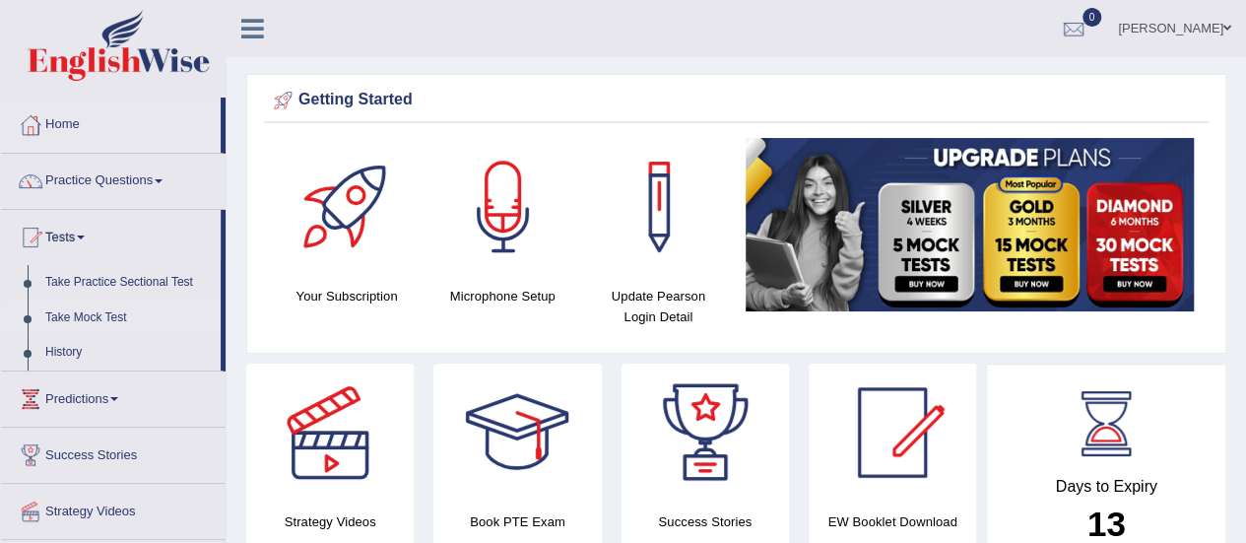
click at [107, 320] on link "Take Mock Test" at bounding box center [128, 317] width 184 height 35
